Goal: Information Seeking & Learning: Compare options

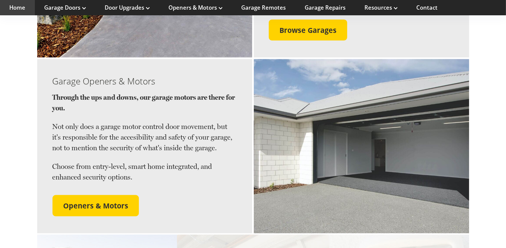
scroll to position [797, 0]
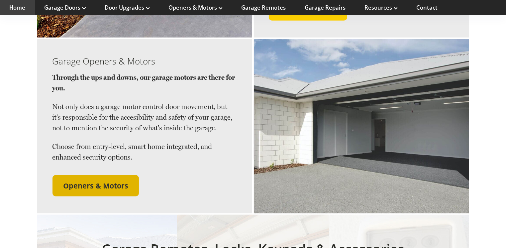
click at [92, 181] on span "Openers & Motors" at bounding box center [95, 185] width 65 height 9
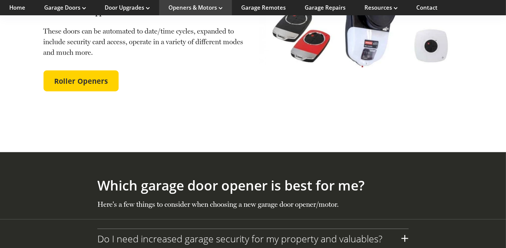
scroll to position [830, 0]
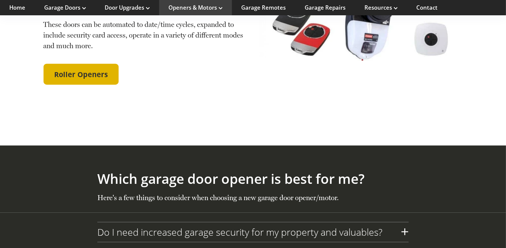
click at [88, 70] on span "Roller Openers" at bounding box center [81, 74] width 54 height 9
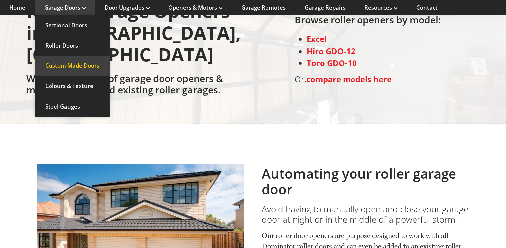
scroll to position [33, 0]
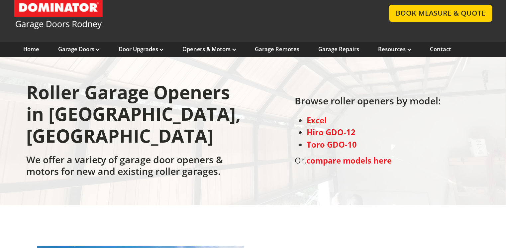
click at [316, 115] on strong "Excel" at bounding box center [317, 120] width 20 height 11
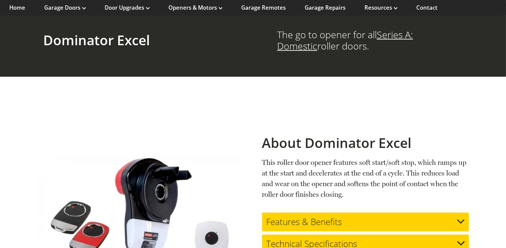
scroll to position [505, 0]
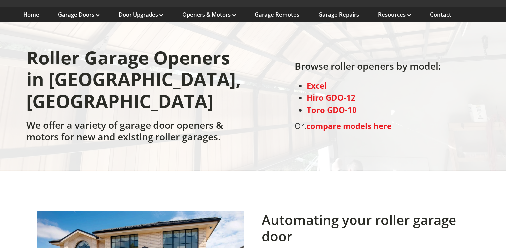
scroll to position [33, 0]
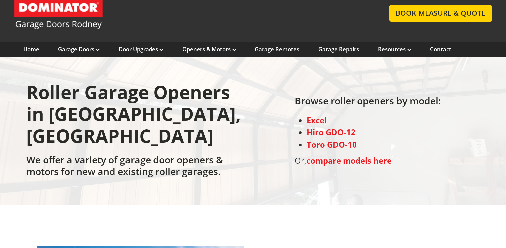
click at [329, 127] on strong "Hiro GDO-12" at bounding box center [331, 132] width 49 height 11
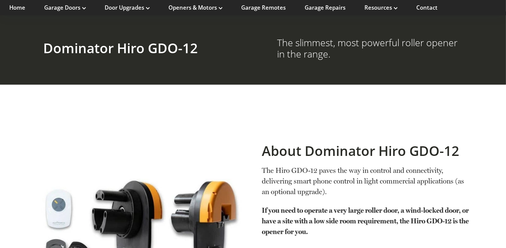
scroll to position [840, 0]
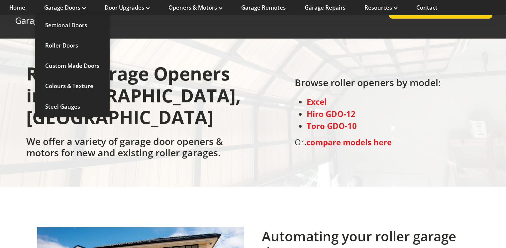
scroll to position [33, 0]
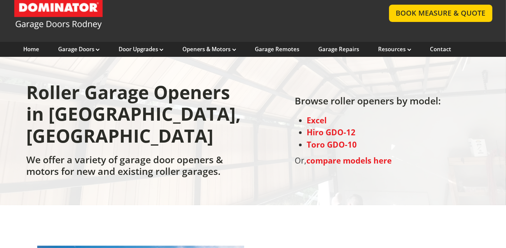
click at [330, 139] on strong "Toro GDO-10" at bounding box center [332, 144] width 50 height 11
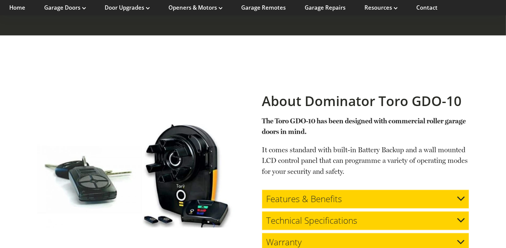
scroll to position [1277, 0]
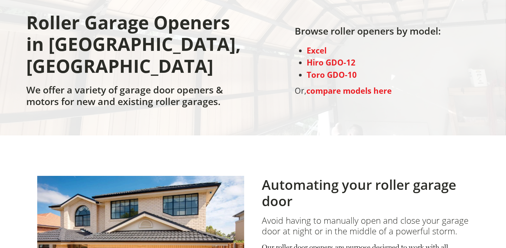
scroll to position [33, 0]
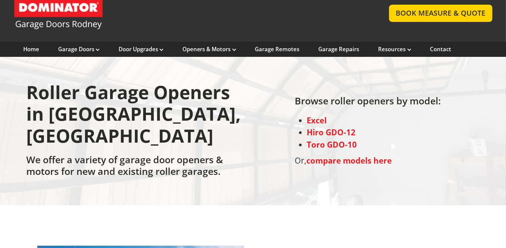
click at [363, 155] on strong "compare models here" at bounding box center [348, 160] width 85 height 11
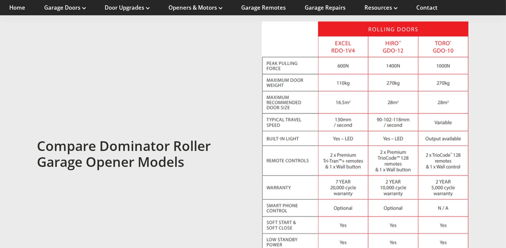
scroll to position [1598, 0]
